Goal: Find specific page/section: Find specific page/section

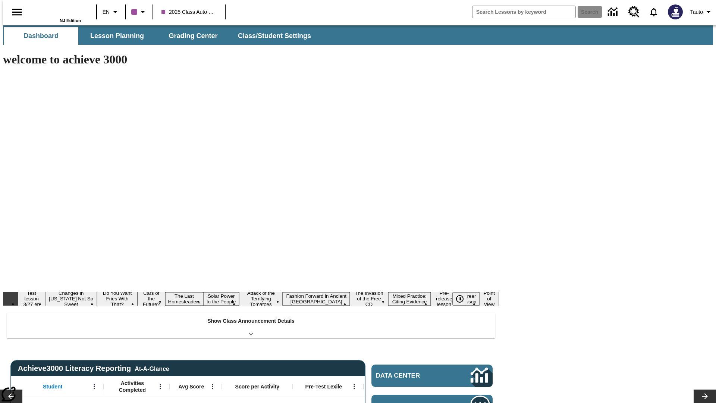
type input "-1"
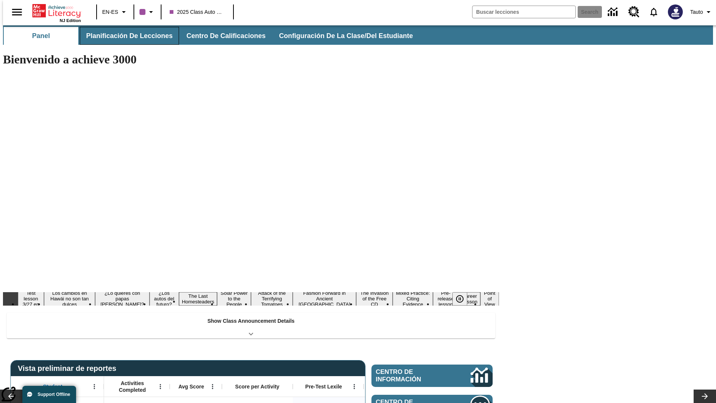
click at [125, 36] on span "Planificación de lecciones" at bounding box center [129, 36] width 87 height 9
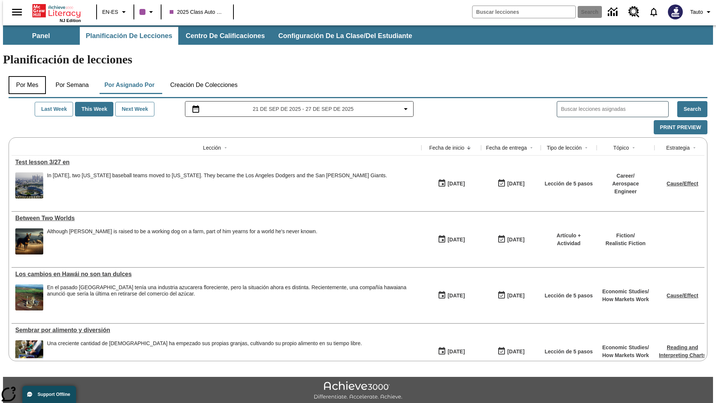
click at [24, 76] on button "Por mes" at bounding box center [27, 85] width 37 height 18
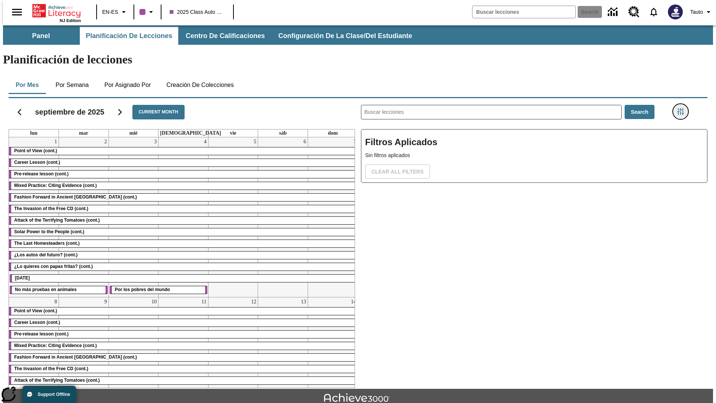
click at [683, 108] on icon "Menú lateral de filtros" at bounding box center [680, 111] width 7 height 7
